Goal: Transaction & Acquisition: Purchase product/service

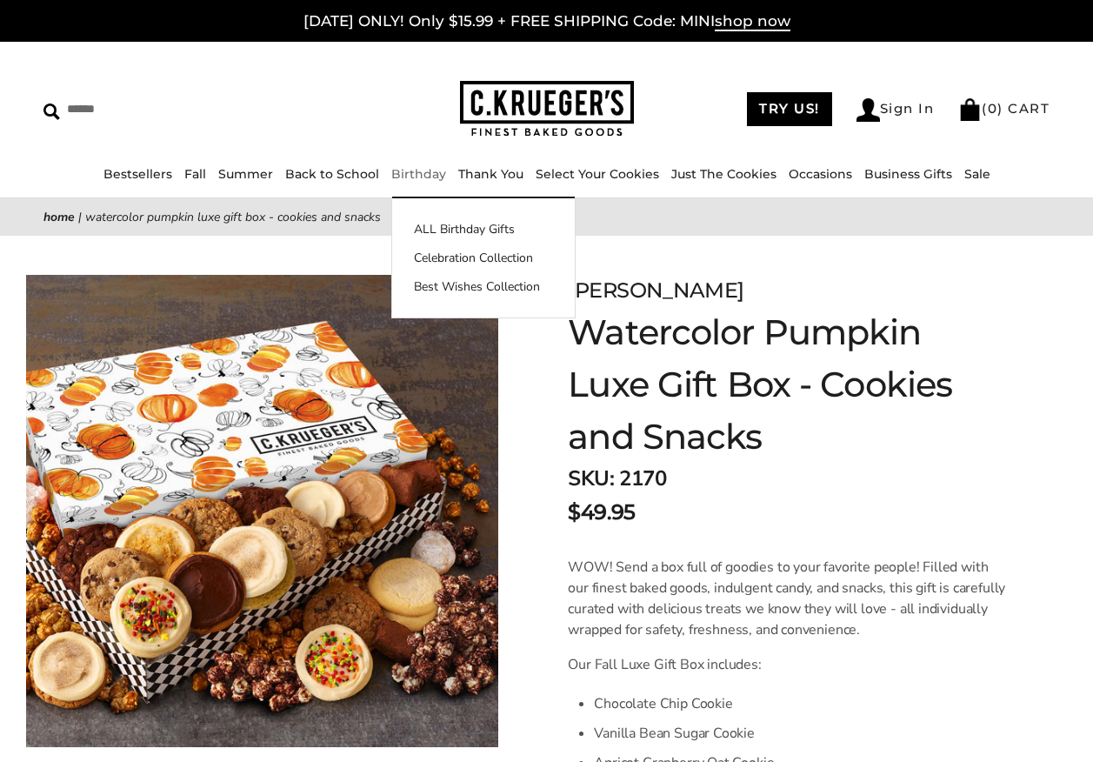
click at [402, 164] on li "Birthday ALL Birthday Gifts Celebration Collection Best Wishes Collection" at bounding box center [418, 174] width 55 height 20
click at [417, 223] on link "ALL Birthday Gifts" at bounding box center [483, 229] width 183 height 18
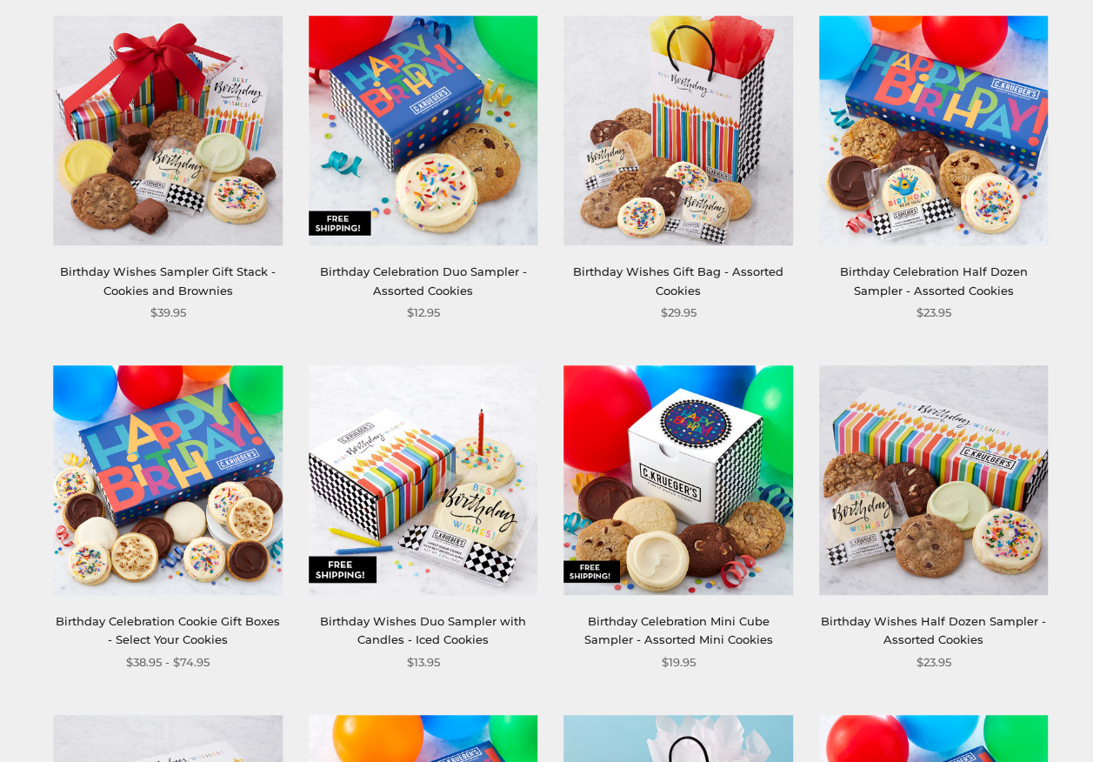
scroll to position [348, 0]
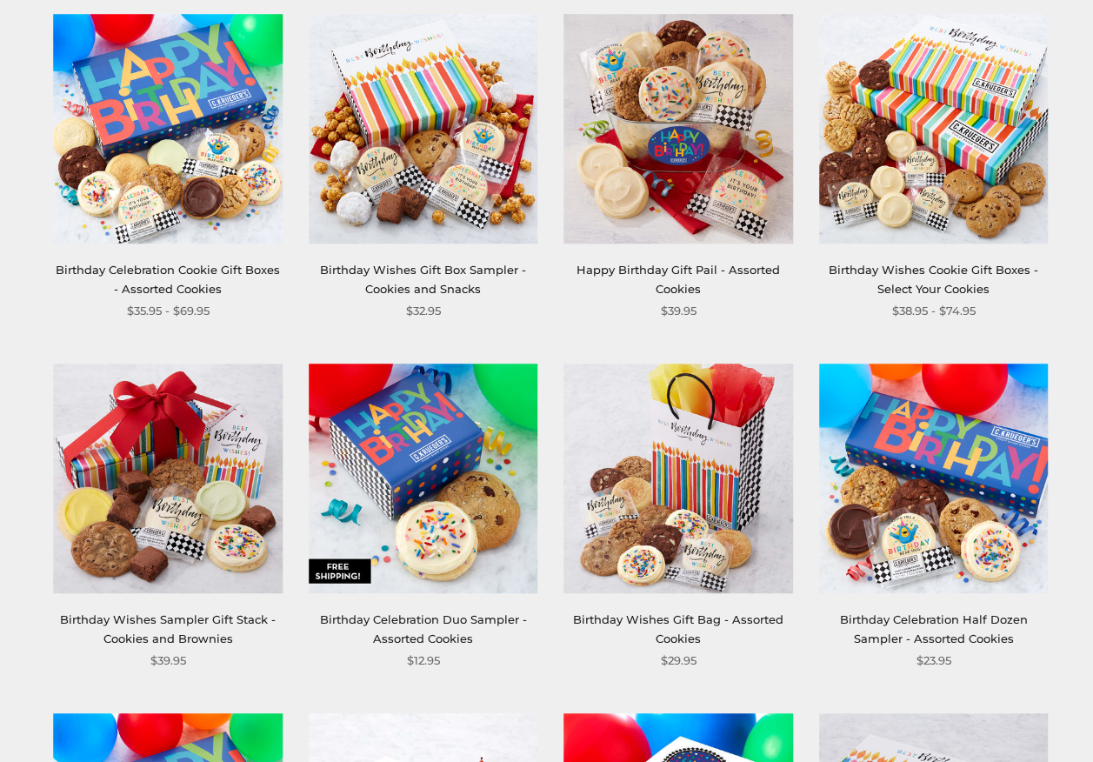
click at [137, 633] on link "Birthday Wishes Sampler Gift Stack - Cookies and Brownies" at bounding box center [168, 628] width 216 height 32
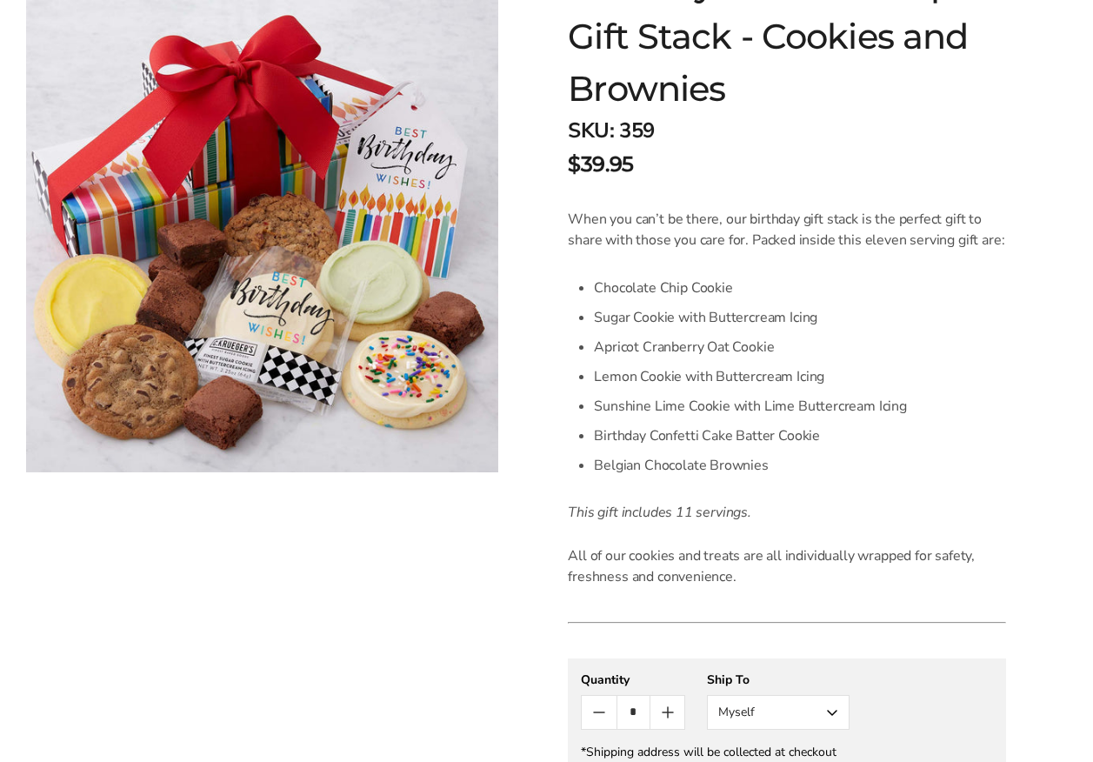
scroll to position [870, 0]
